Goal: Information Seeking & Learning: Learn about a topic

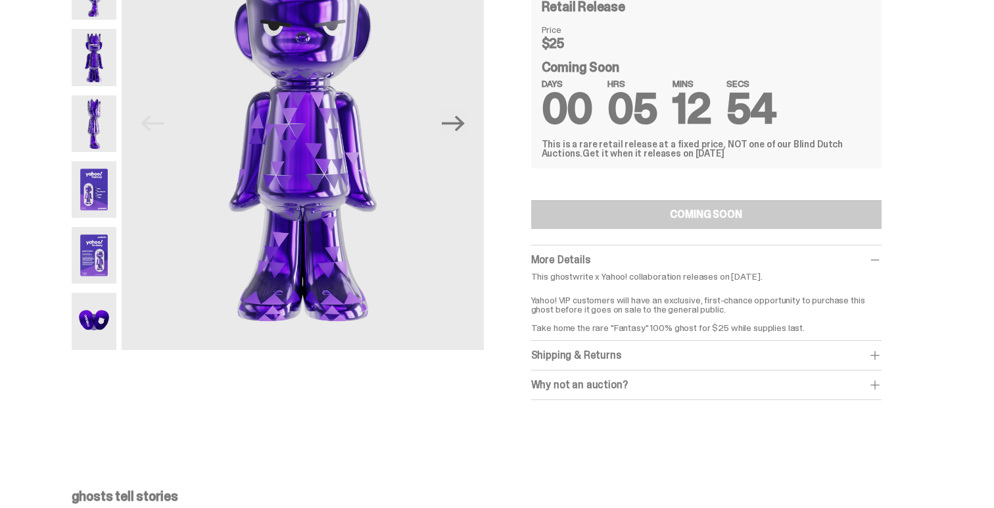
scroll to position [105, 0]
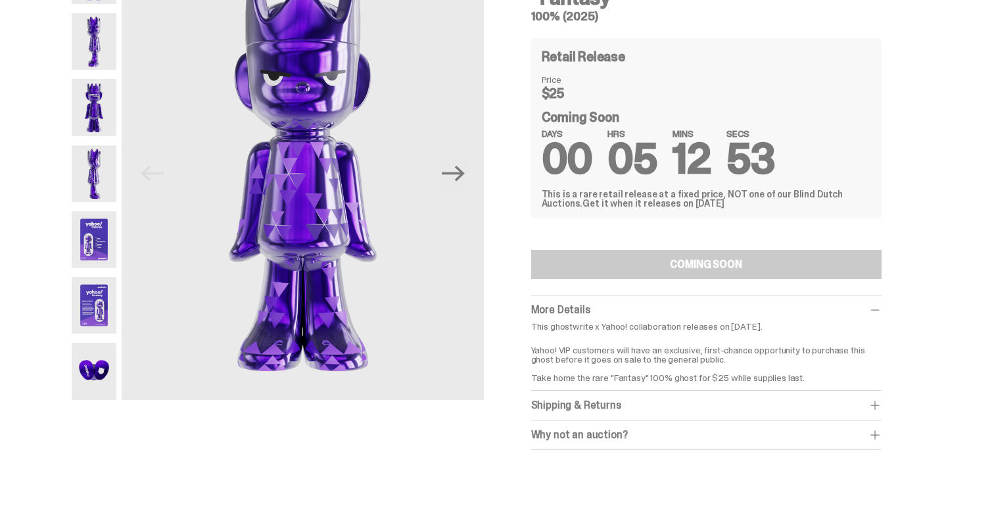
click at [881, 431] on span at bounding box center [875, 434] width 13 height 13
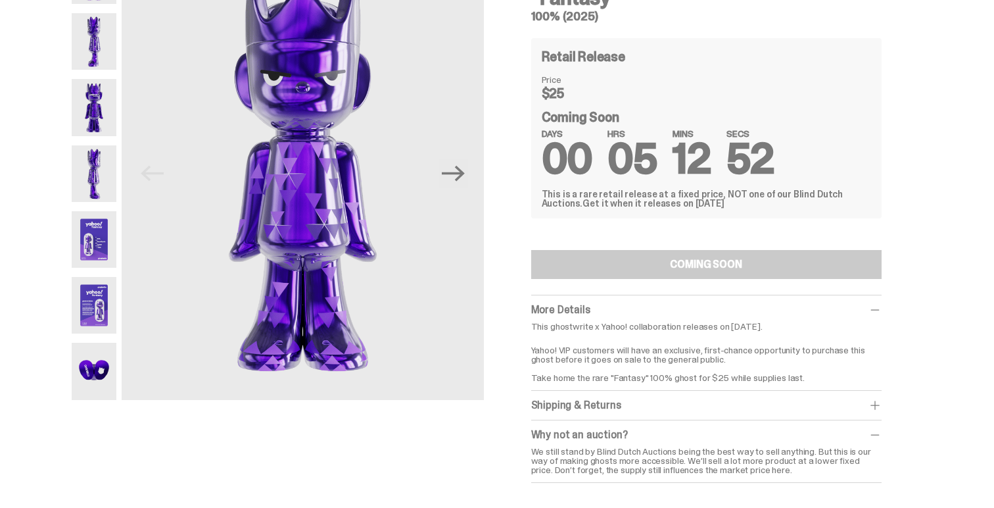
click at [881, 431] on span at bounding box center [875, 434] width 13 height 13
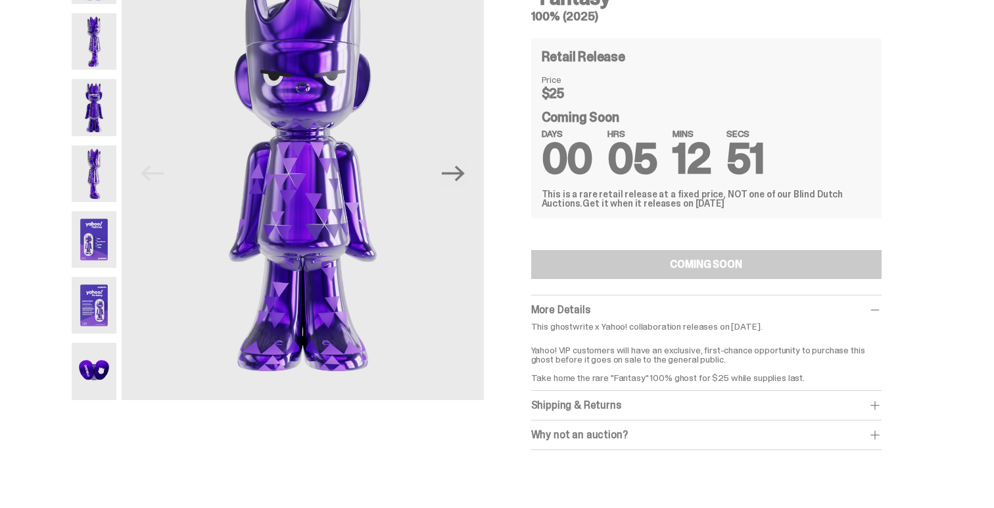
click at [881, 431] on span at bounding box center [875, 434] width 13 height 13
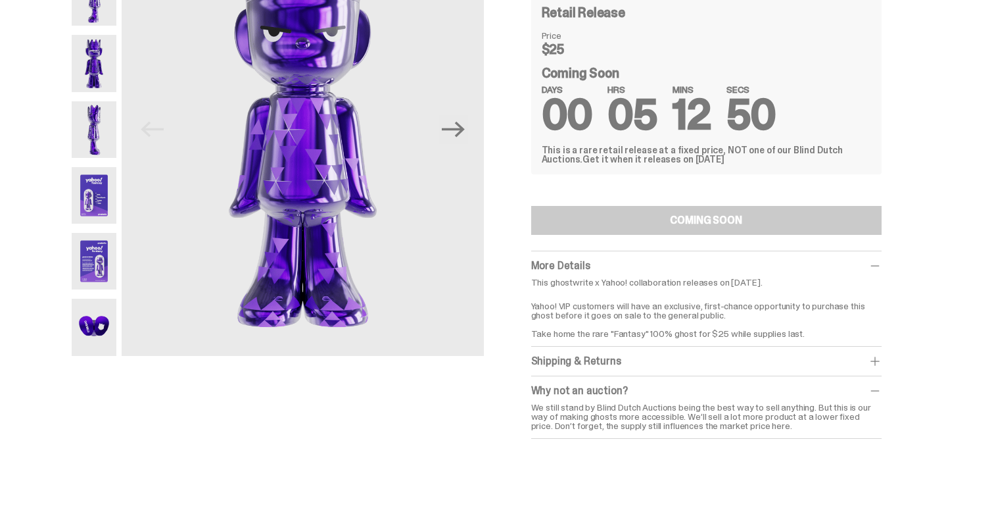
scroll to position [158, 0]
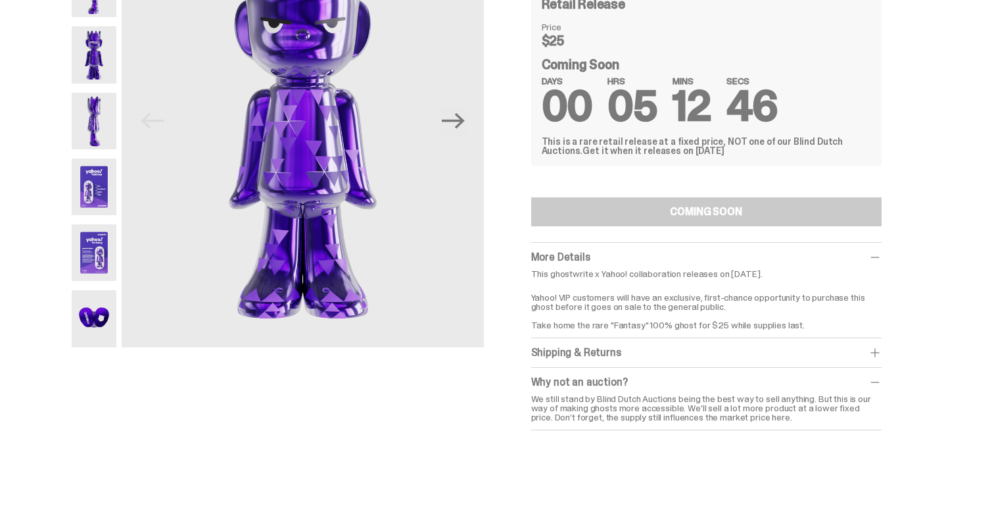
click at [876, 351] on span at bounding box center [875, 352] width 13 height 13
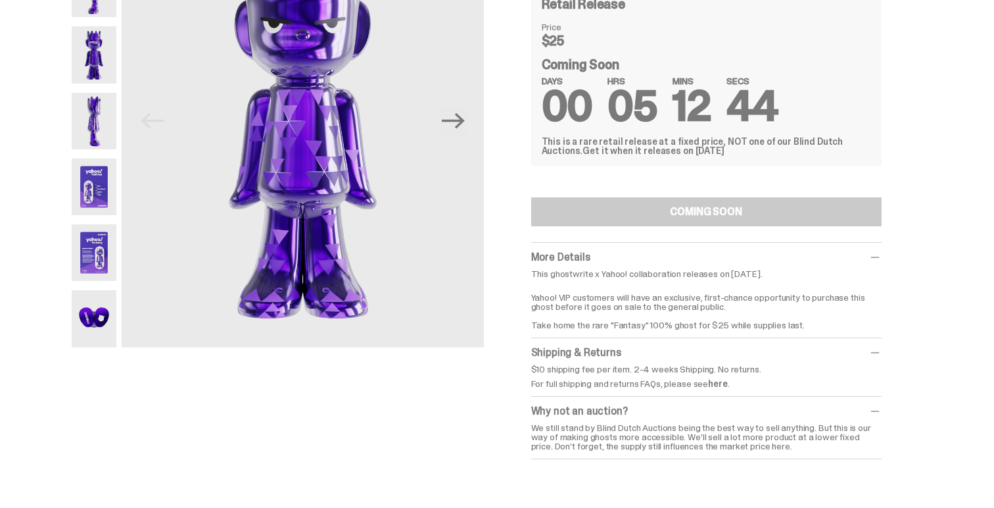
click at [947, 331] on div "ghostwrite x Yahoo “Fantasy” 100% (2025) Previous Next ghostwrite x Yahoo “Fant…" at bounding box center [492, 190] width 984 height 591
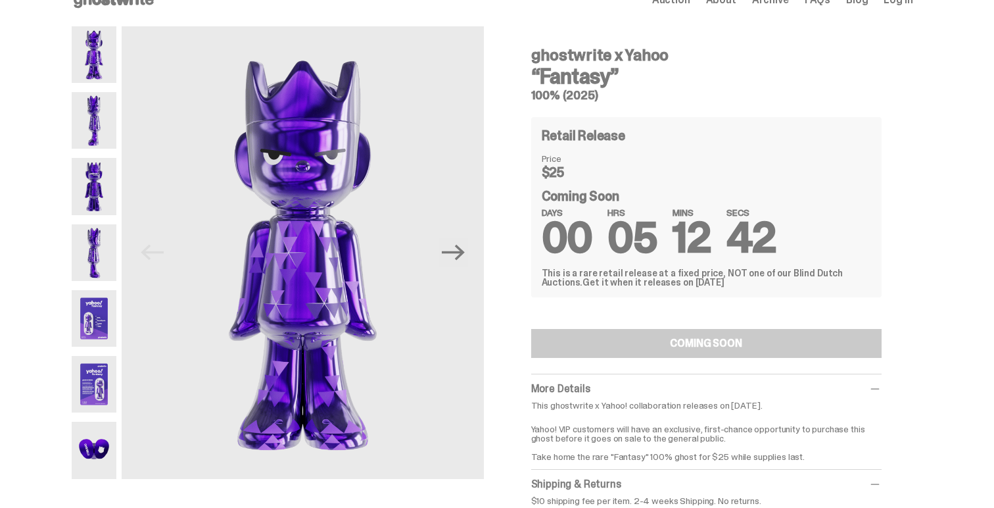
scroll to position [0, 0]
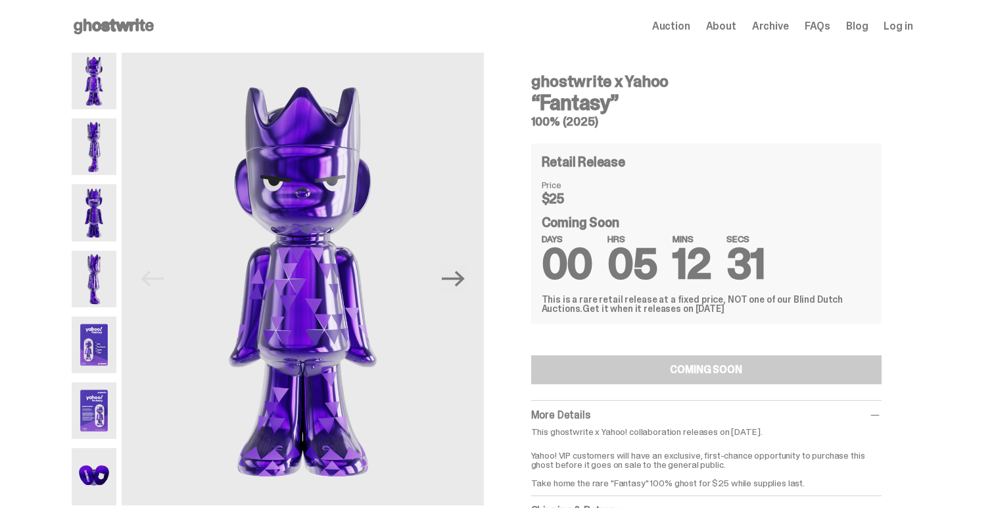
click at [95, 333] on img at bounding box center [94, 344] width 45 height 57
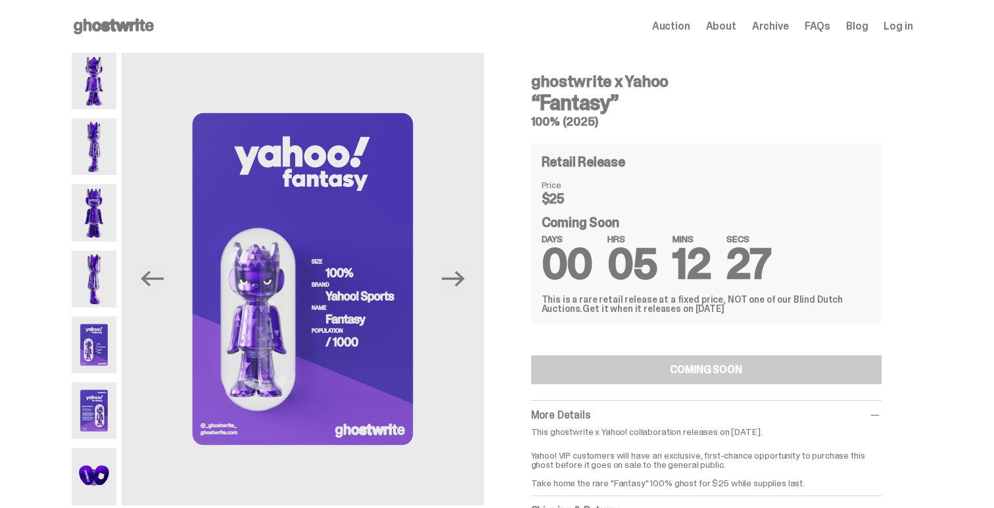
click at [101, 297] on img at bounding box center [94, 279] width 45 height 57
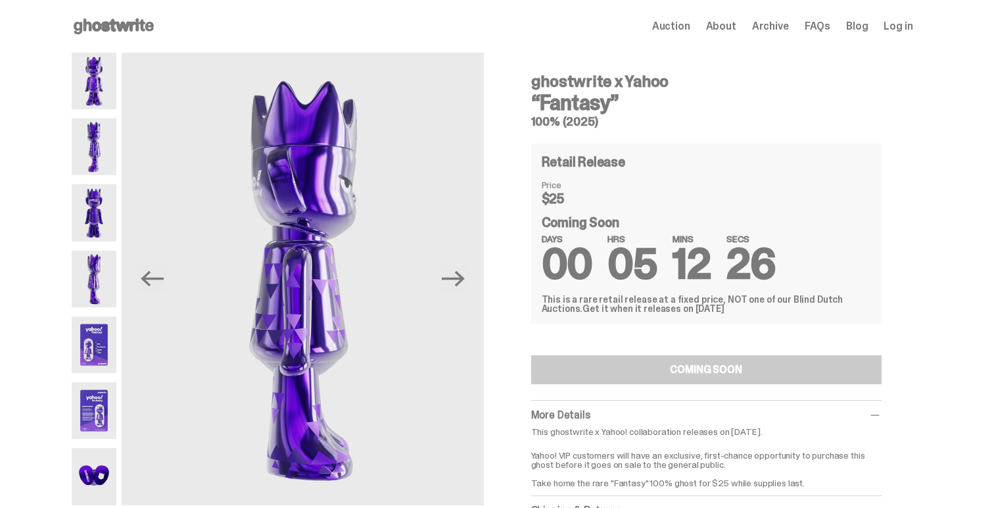
click at [105, 223] on img at bounding box center [94, 212] width 45 height 57
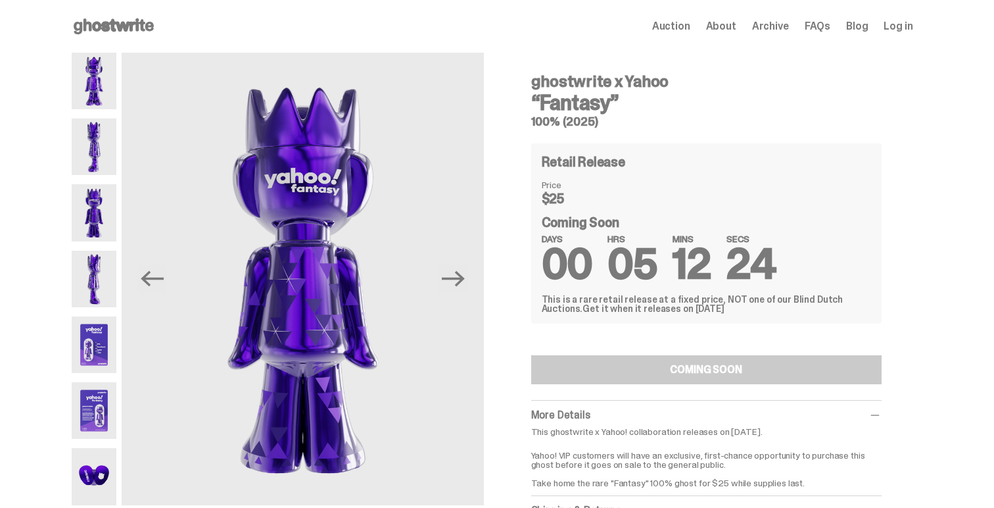
click at [92, 145] on img at bounding box center [94, 146] width 45 height 57
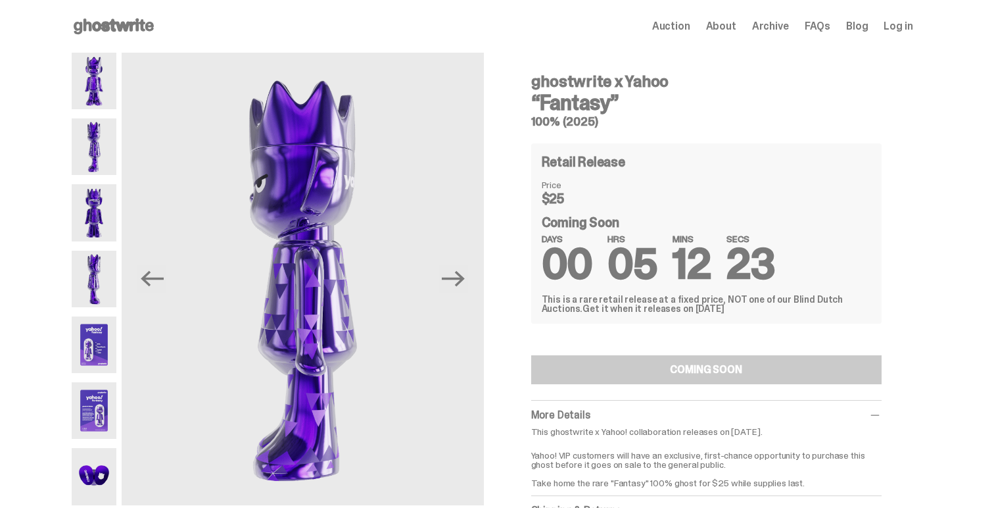
click at [103, 84] on img at bounding box center [94, 81] width 45 height 57
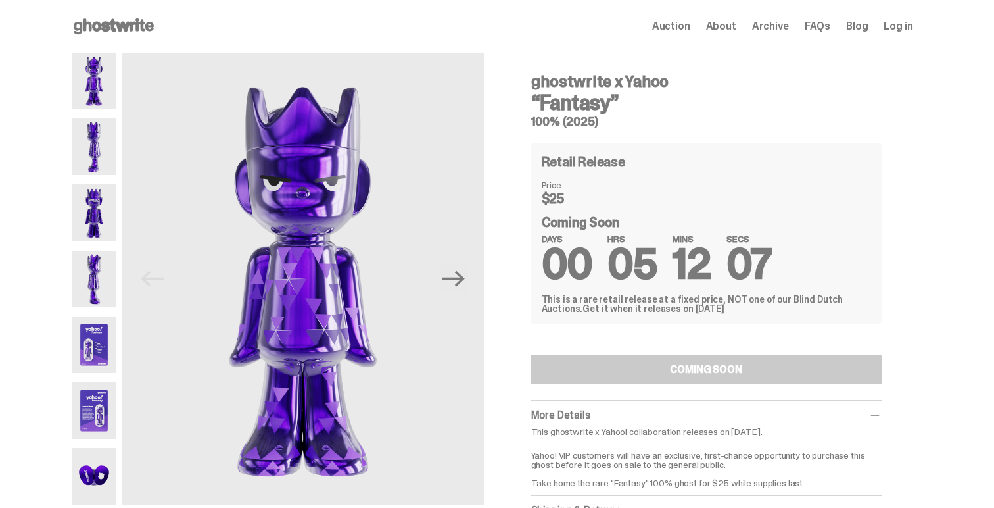
click at [97, 464] on img at bounding box center [94, 476] width 45 height 57
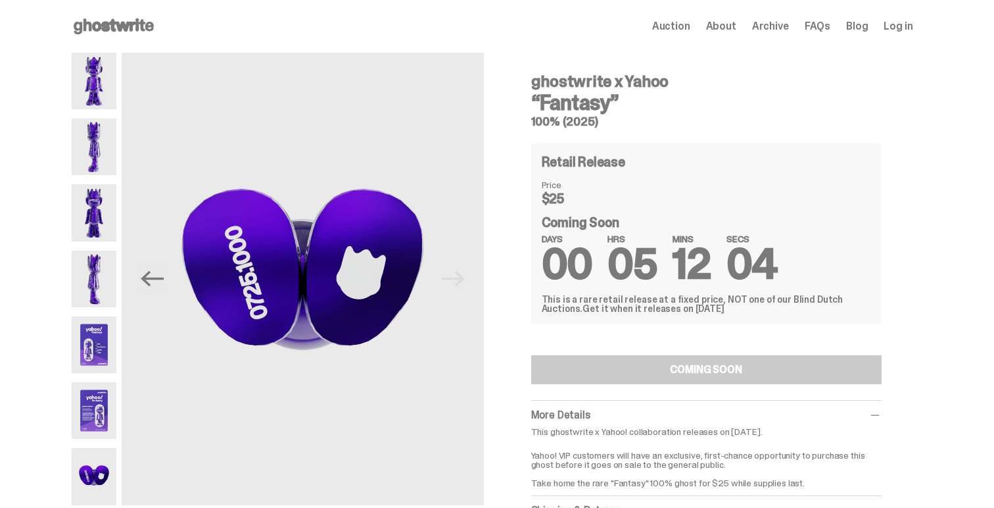
click at [103, 418] on img at bounding box center [94, 410] width 45 height 57
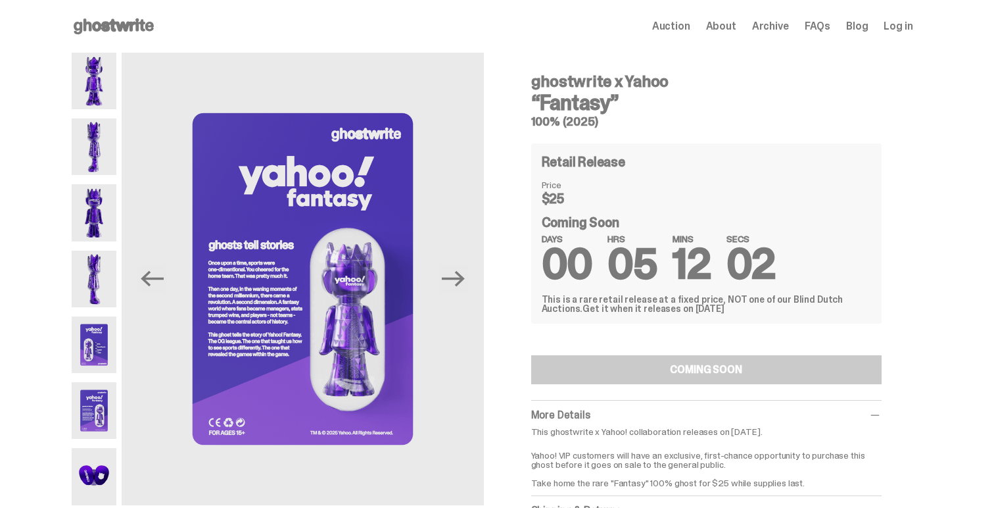
click at [107, 362] on img at bounding box center [94, 344] width 45 height 57
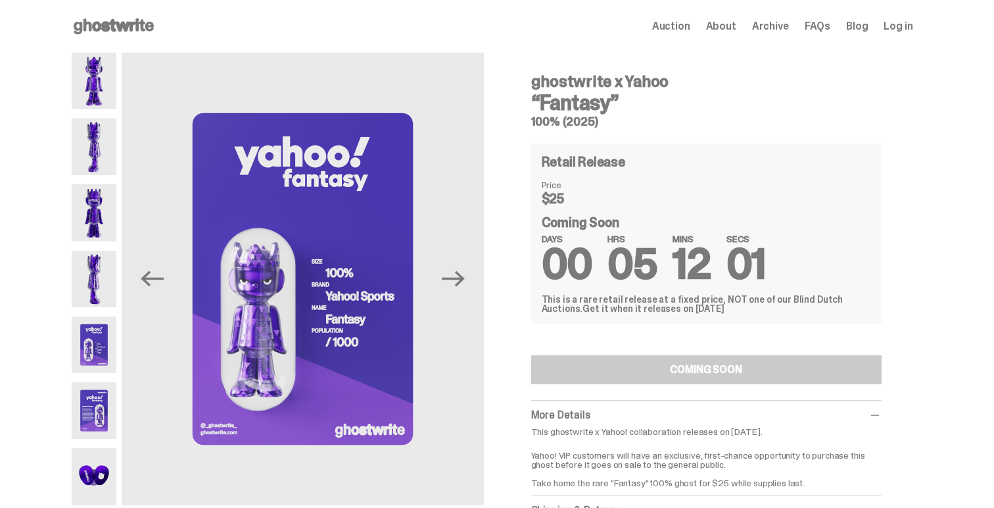
click at [105, 395] on img at bounding box center [94, 410] width 45 height 57
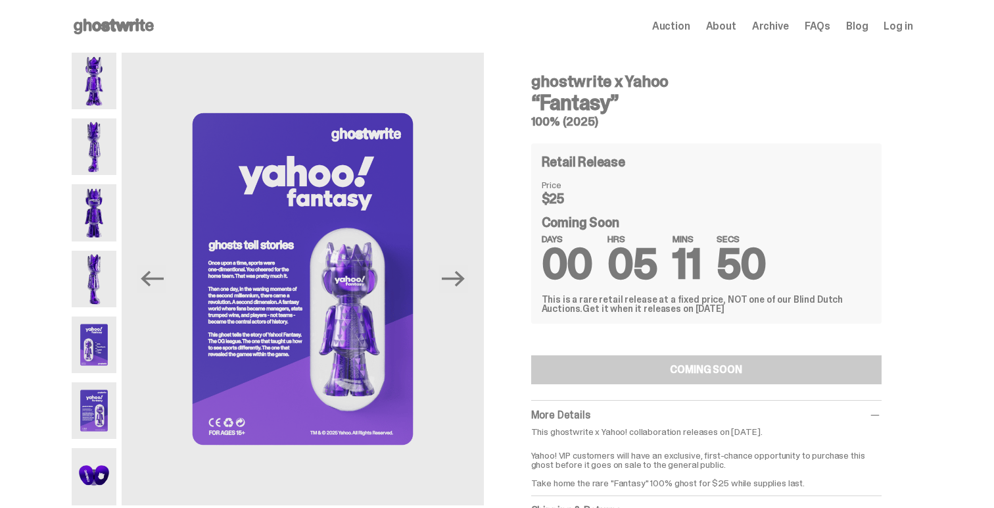
click at [114, 60] on img at bounding box center [94, 81] width 45 height 57
